Goal: Find specific page/section: Find specific page/section

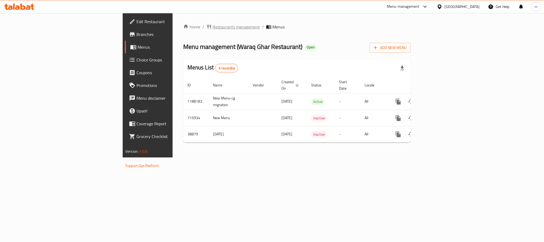
click at [213, 28] on span "Restaurants management" at bounding box center [236, 27] width 47 height 6
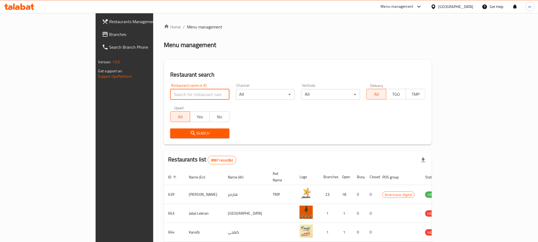
click at [170, 98] on input "search" at bounding box center [199, 94] width 59 height 11
paste input "20181"
type input "20181"
click button "Search" at bounding box center [199, 133] width 59 height 10
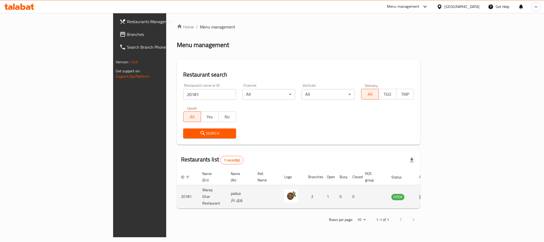
click at [198, 186] on td "Waraq Ghar Restaurant" at bounding box center [212, 196] width 28 height 23
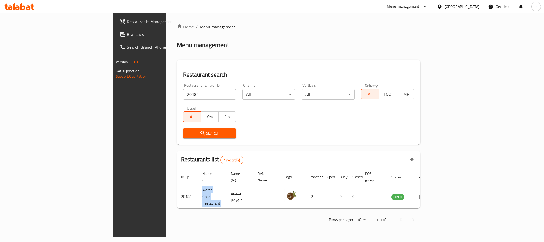
copy td "Waraq Ghar Restaurant"
click at [127, 36] on span "Branches" at bounding box center [163, 34] width 73 height 6
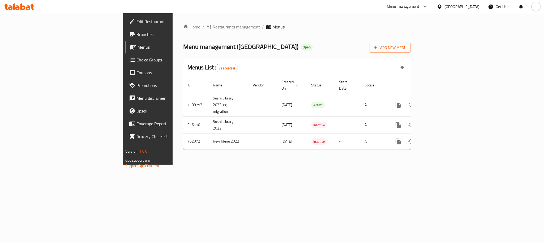
click at [173, 22] on div "Home / Restaurants management / Menus Menu management ( Sushi Library ) Open Ad…" at bounding box center [297, 88] width 249 height 151
click at [213, 25] on span "Restaurants management" at bounding box center [236, 27] width 47 height 6
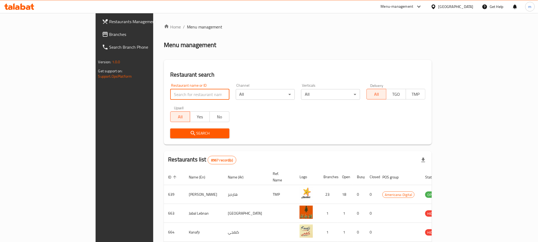
click at [170, 91] on input "search" at bounding box center [199, 94] width 59 height 11
paste input "632184"
type input "632184"
click button "Search" at bounding box center [199, 133] width 59 height 10
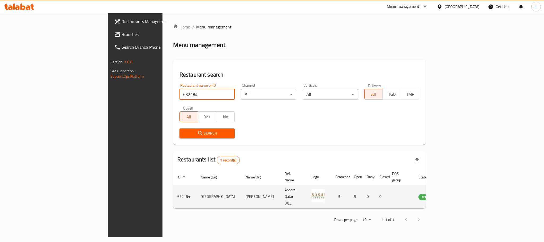
click at [196, 187] on td "Sushi Library" at bounding box center [218, 196] width 45 height 23
copy td "Sushi Library"
click at [414, 191] on td "enhanced table" at bounding box center [401, 196] width 26 height 23
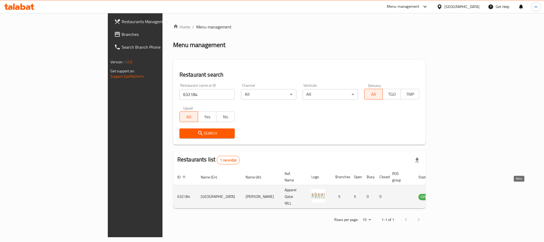
click at [452, 194] on icon "enhanced table" at bounding box center [450, 196] width 6 height 5
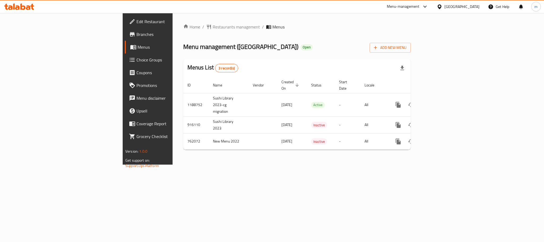
click at [471, 4] on div "Qatar" at bounding box center [461, 7] width 35 height 6
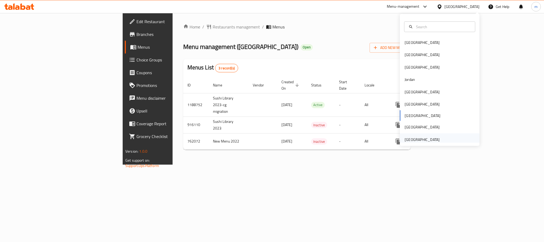
click at [423, 136] on div "[GEOGRAPHIC_DATA]" at bounding box center [422, 139] width 35 height 6
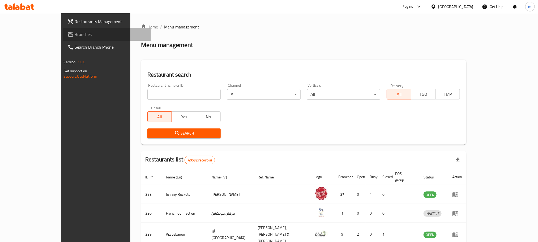
click at [75, 36] on span "Branches" at bounding box center [111, 34] width 72 height 6
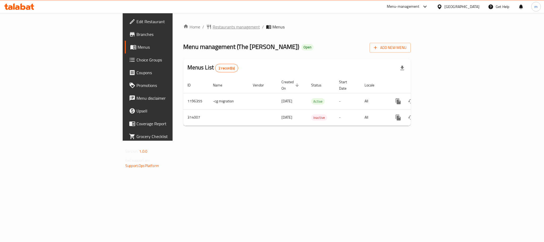
click at [213, 26] on span "Restaurants management" at bounding box center [236, 27] width 47 height 6
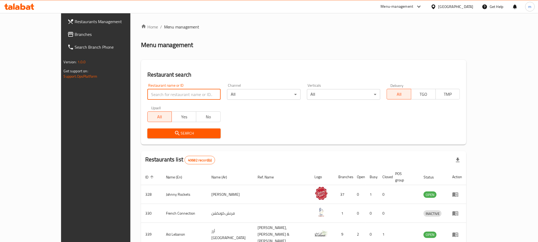
click at [147, 95] on input "search" at bounding box center [183, 94] width 73 height 11
paste input "629137"
type input "629137"
click button "Search" at bounding box center [183, 133] width 73 height 10
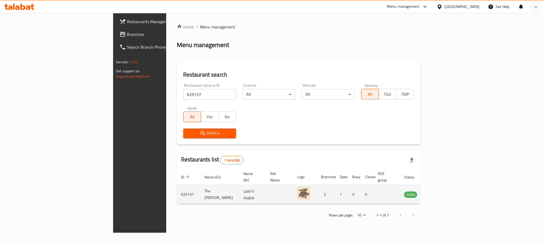
click at [200, 185] on td "The Cheese Shawerma" at bounding box center [219, 194] width 39 height 19
click at [200, 189] on td "The Cheese Shawerma" at bounding box center [219, 194] width 39 height 19
copy td "The Cheese Shawerma"
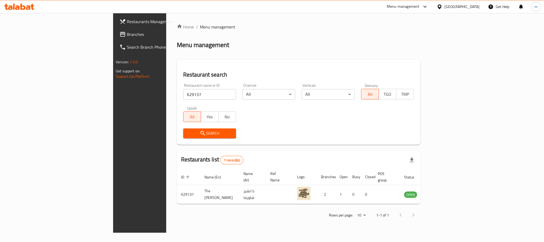
drag, startPoint x: 230, startPoint y: 120, endPoint x: 254, endPoint y: 128, distance: 25.2
click at [230, 120] on div "Restaurant name or ID 629137 Restaurant name or ID Channel All ​ Verticals All …" at bounding box center [298, 110] width 237 height 61
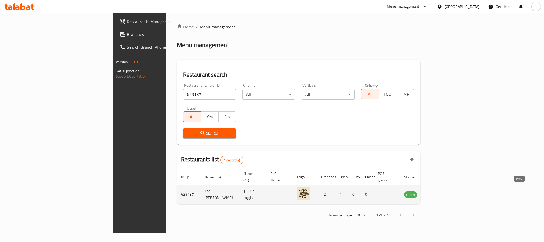
click at [442, 191] on link "enhanced table" at bounding box center [437, 194] width 10 height 6
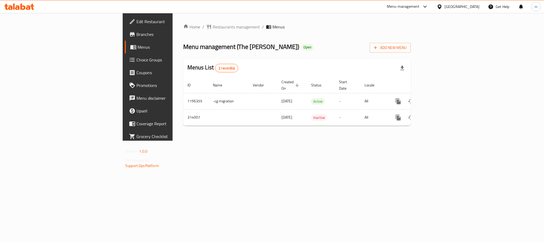
click at [468, 9] on div "[GEOGRAPHIC_DATA]" at bounding box center [461, 7] width 35 height 6
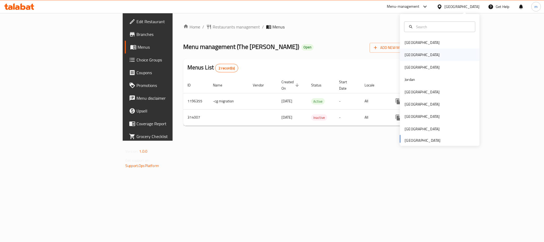
click at [431, 50] on div "Egypt" at bounding box center [440, 55] width 80 height 12
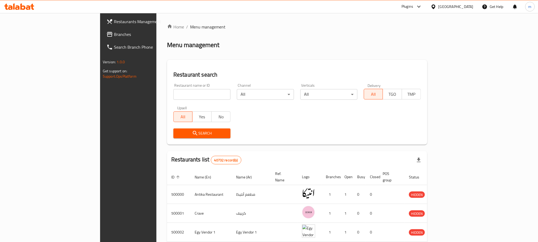
click at [466, 4] on div "Egypt" at bounding box center [455, 7] width 35 height 6
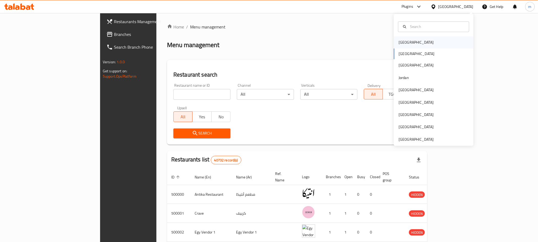
click at [406, 39] on div "Bahrain" at bounding box center [416, 42] width 44 height 12
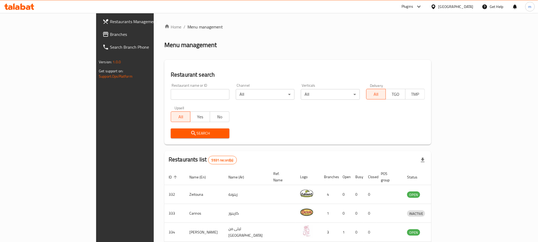
drag, startPoint x: 37, startPoint y: 36, endPoint x: 31, endPoint y: 33, distance: 6.8
click at [110, 36] on span "Branches" at bounding box center [146, 34] width 72 height 6
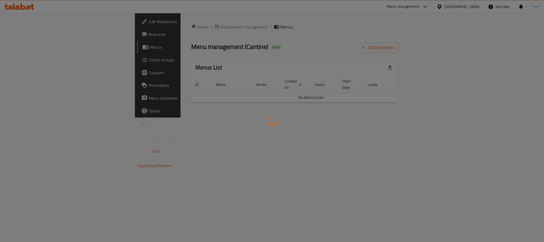
click at [166, 34] on div at bounding box center [272, 121] width 544 height 242
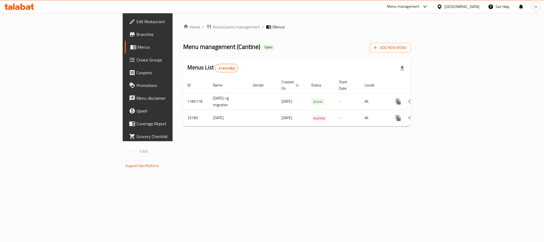
click at [33, 8] on icon at bounding box center [32, 7] width 4 height 6
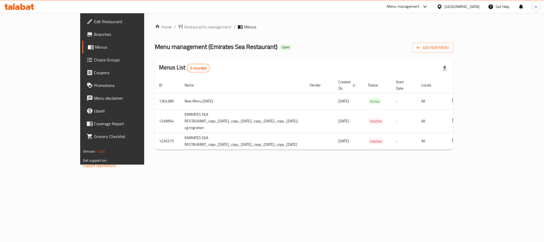
click at [170, 33] on div "Home / Restaurants management / Menus Menu management ( Emirates Sea Restaurant…" at bounding box center [304, 89] width 299 height 130
click at [170, 31] on div "Home / Restaurants management / Menus Menu management ( Emirates Sea Restaurant…" at bounding box center [304, 89] width 299 height 130
click at [184, 27] on span "Restaurants management" at bounding box center [207, 27] width 47 height 6
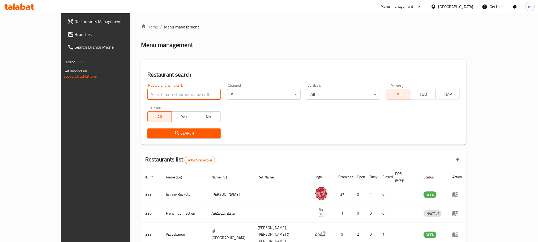
click at [162, 93] on input "search" at bounding box center [183, 94] width 73 height 11
paste input "656367"
type input "656367"
click at [152, 128] on button "Search" at bounding box center [183, 133] width 73 height 10
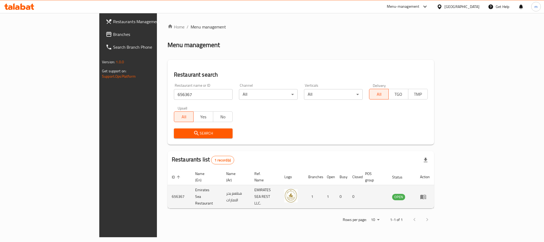
click at [434, 188] on td "enhanced table" at bounding box center [425, 196] width 18 height 23
click at [434, 186] on td "enhanced table" at bounding box center [425, 196] width 18 height 23
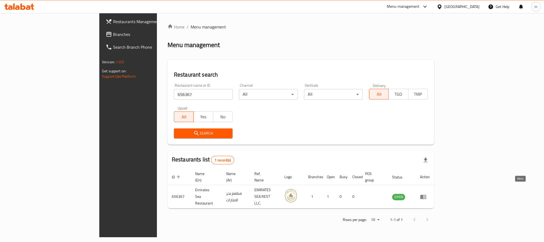
drag, startPoint x: 522, startPoint y: 188, endPoint x: 514, endPoint y: 193, distance: 9.1
click at [430, 193] on link "enhanced table" at bounding box center [425, 196] width 10 height 6
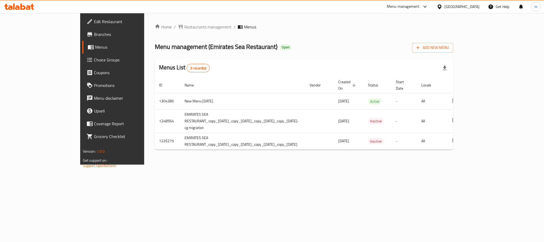
drag, startPoint x: 512, startPoint y: 194, endPoint x: 406, endPoint y: 162, distance: 110.7
click at [464, 164] on div "Home / Restaurants management / Menus Menu management ( Emirates Sea Restaurant…" at bounding box center [304, 88] width 320 height 151
